Goal: Task Accomplishment & Management: Use online tool/utility

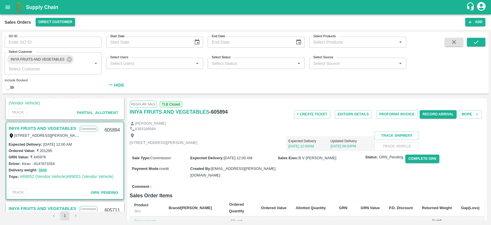
scroll to position [62, 0]
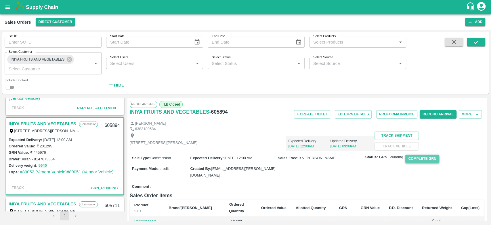
click at [418, 163] on button "Complete GRN" at bounding box center [423, 158] width 34 height 8
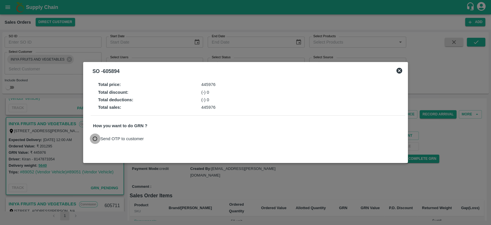
click at [94, 138] on input "Send OTP to customer" at bounding box center [95, 138] width 11 height 11
radio input "true"
click at [161, 136] on button "Send OTP" at bounding box center [161, 138] width 24 height 8
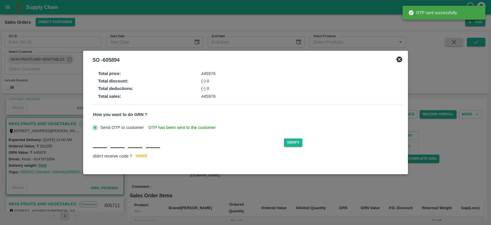
click at [99, 147] on input "text" at bounding box center [100, 142] width 14 height 10
type input "D"
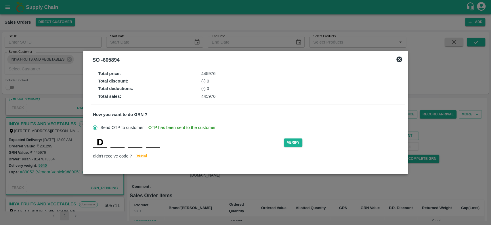
type input "I"
type input "Q"
type input "W"
click at [294, 142] on button "Verify" at bounding box center [293, 142] width 18 height 8
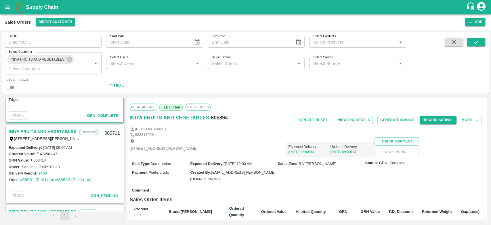
scroll to position [136, 0]
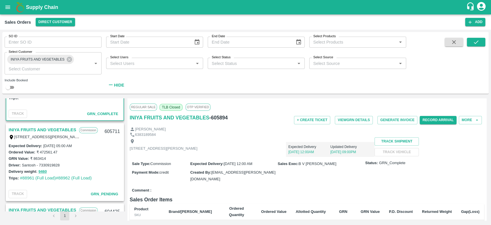
click at [52, 127] on link "INIYA FRUITS AND VEGETABLES" at bounding box center [43, 129] width 68 height 7
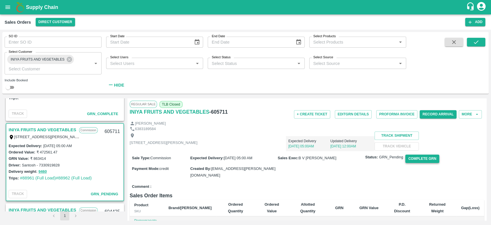
click at [415, 163] on button "Complete GRN" at bounding box center [423, 158] width 34 height 8
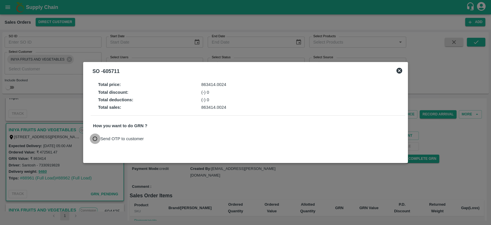
click at [94, 139] on input "Send OTP to customer" at bounding box center [95, 138] width 11 height 11
radio input "true"
click at [159, 141] on button "Send OTP" at bounding box center [161, 138] width 24 height 8
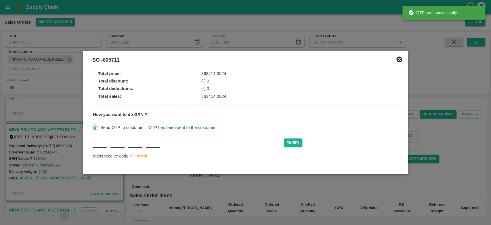
click at [104, 146] on input "text" at bounding box center [100, 142] width 14 height 10
type input "W"
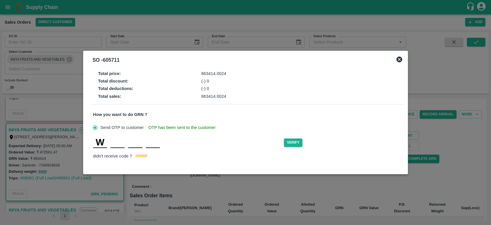
type input "H"
type input "G"
type input "E"
click at [294, 142] on button "Verify" at bounding box center [293, 142] width 18 height 8
